Goal: Information Seeking & Learning: Learn about a topic

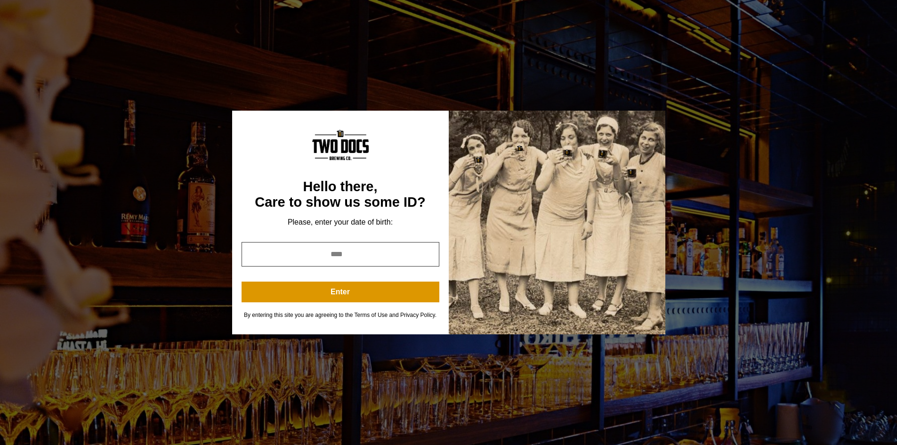
click at [360, 254] on input "year" at bounding box center [340, 254] width 198 height 24
type input "****"
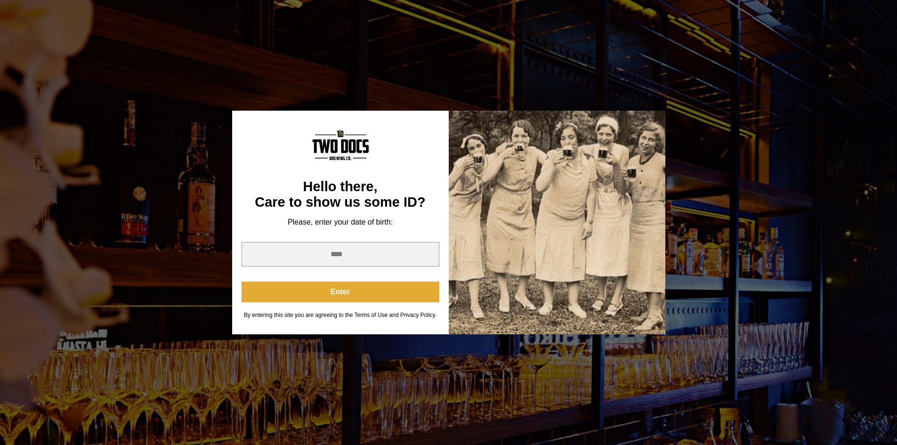
click at [357, 283] on button "Enter" at bounding box center [340, 291] width 198 height 21
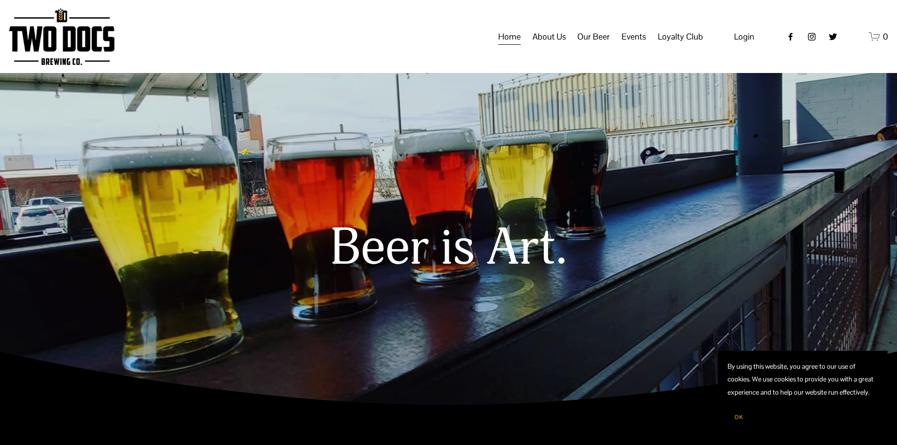
click at [0, 0] on span "Calendar" at bounding box center [0, 0] width 0 height 0
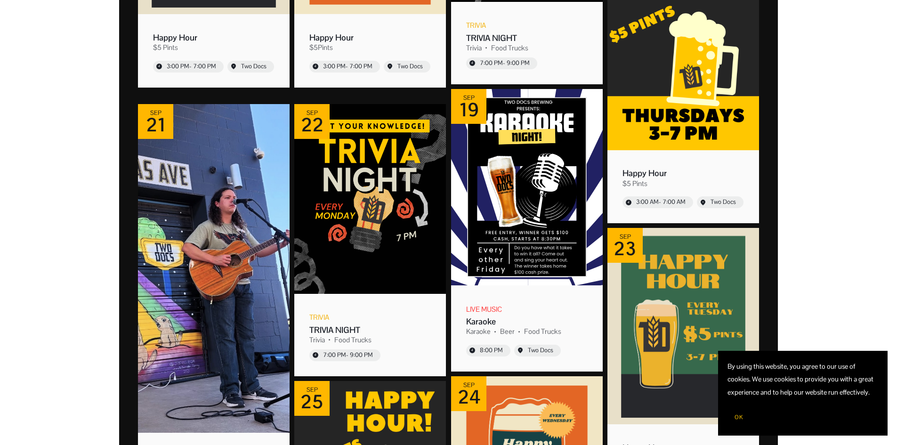
scroll to position [706, 0]
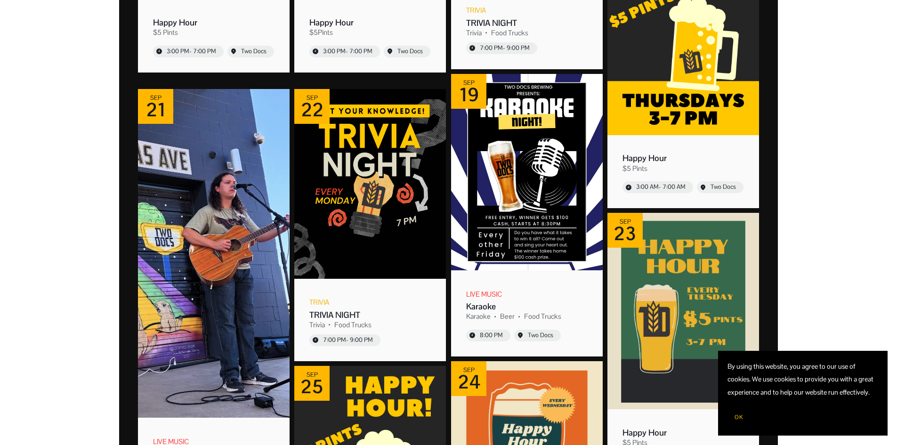
click at [732, 414] on button "OK" at bounding box center [738, 417] width 23 height 18
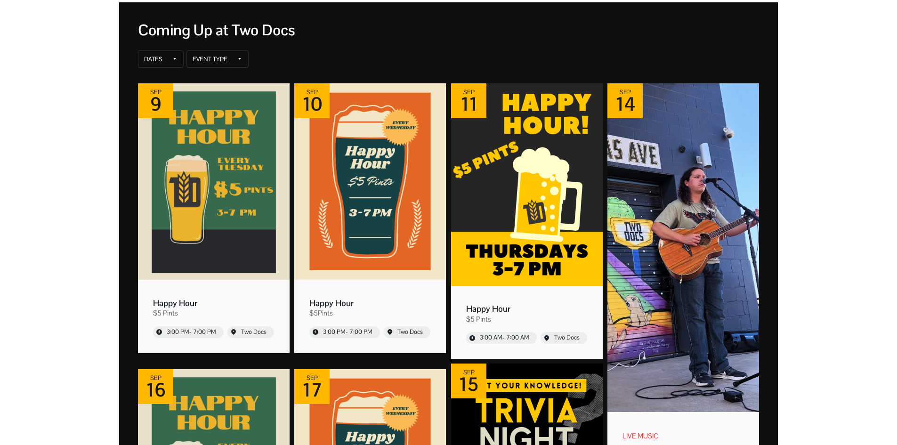
scroll to position [141, 0]
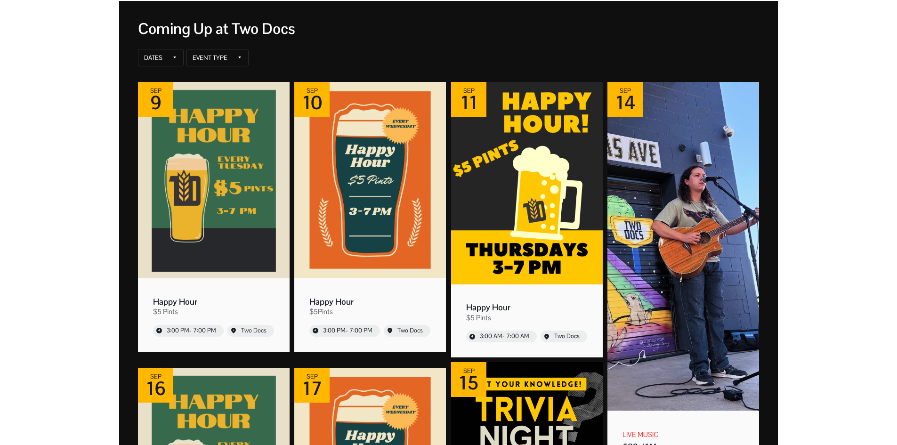
click at [519, 261] on img "Event: Happy Hour" at bounding box center [527, 183] width 152 height 202
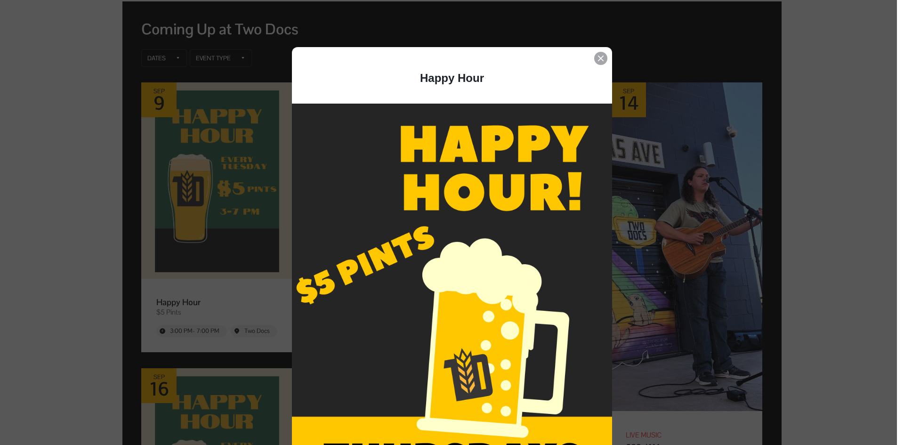
click at [597, 53] on div "Event details popup" at bounding box center [600, 58] width 13 height 13
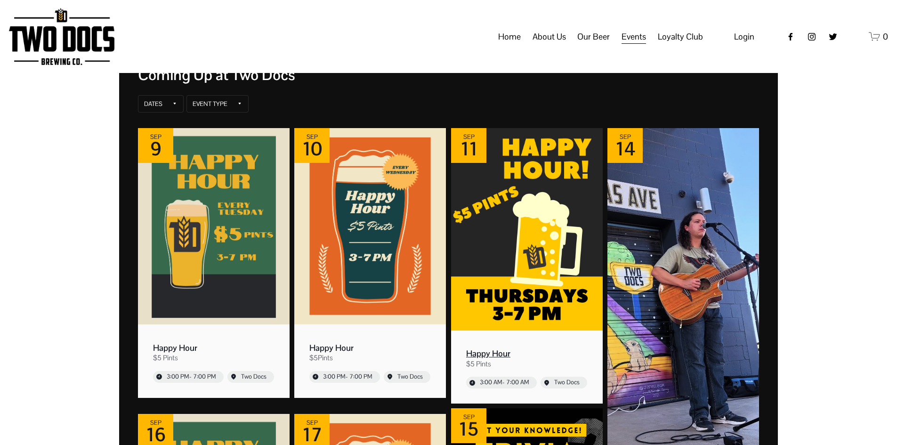
scroll to position [94, 0]
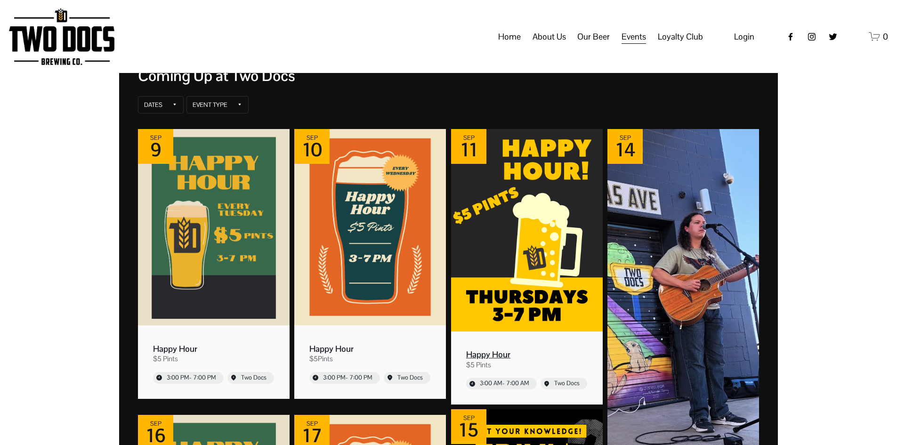
click at [521, 206] on img "Event: Happy Hour" at bounding box center [527, 230] width 152 height 202
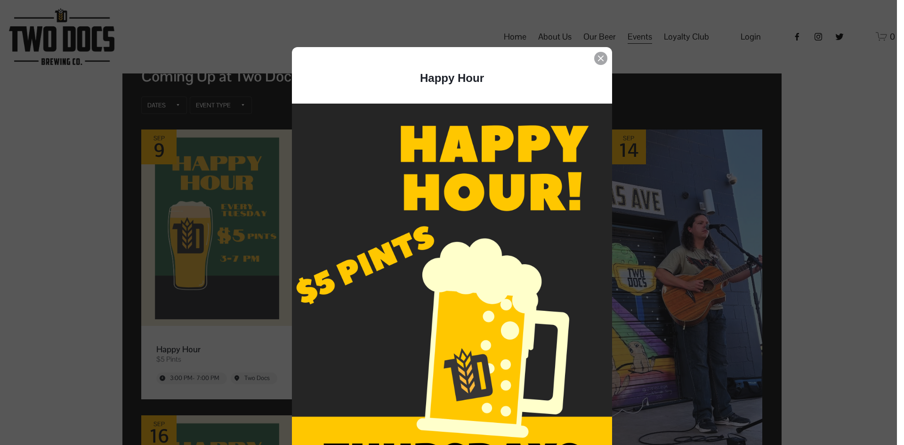
click at [594, 60] on div "Event details popup" at bounding box center [600, 58] width 13 height 13
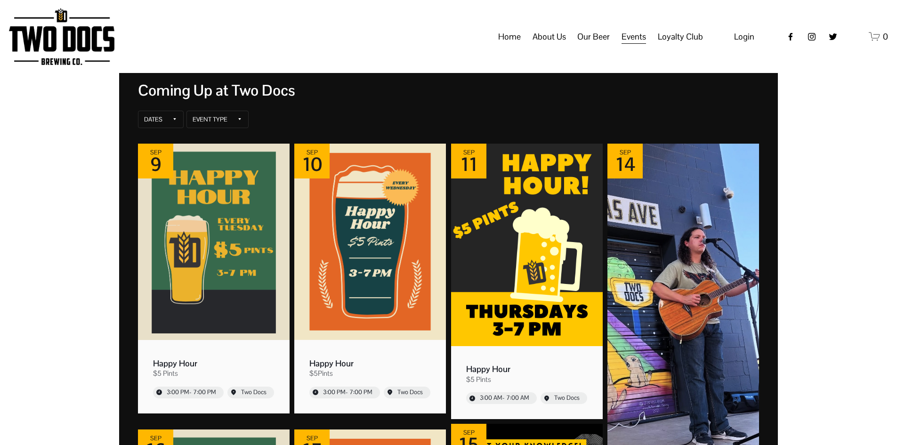
scroll to position [47, 0]
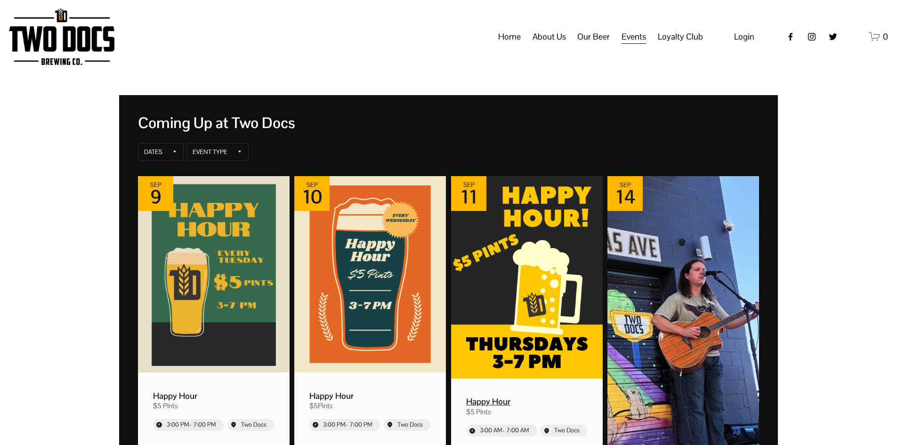
click at [520, 227] on img "Event: Happy Hour" at bounding box center [527, 277] width 152 height 202
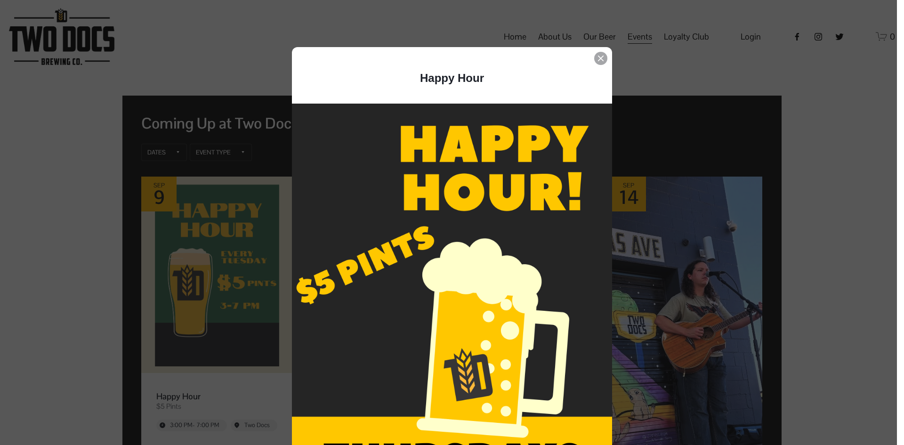
click at [598, 63] on div "Event details popup" at bounding box center [600, 58] width 13 height 13
